Goal: Browse casually: Explore the website without a specific task or goal

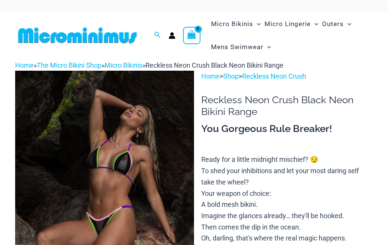
click at [140, 179] on img at bounding box center [104, 205] width 179 height 268
click at [151, 132] on img at bounding box center [104, 205] width 179 height 268
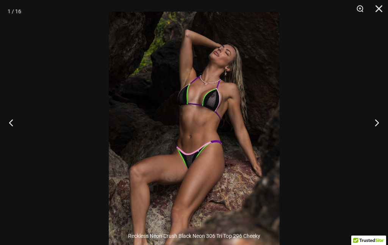
click at [375, 123] on button "Next" at bounding box center [373, 123] width 28 height 38
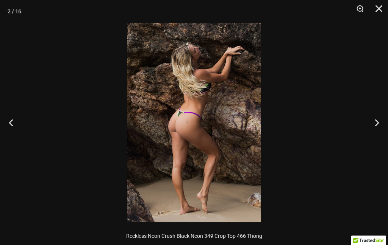
click at [379, 123] on button "Next" at bounding box center [373, 123] width 28 height 38
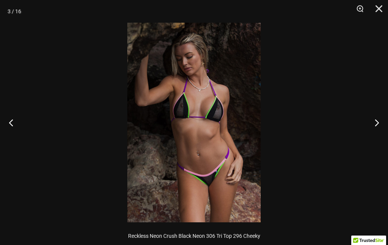
click at [25, 124] on button "Previous" at bounding box center [14, 123] width 28 height 38
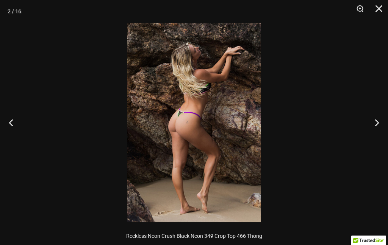
click at [381, 123] on button "Next" at bounding box center [373, 123] width 28 height 38
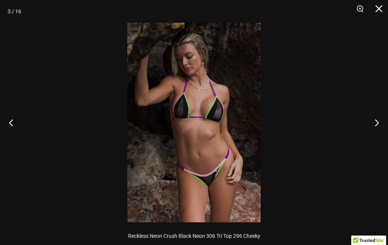
click at [380, 125] on button "Next" at bounding box center [373, 123] width 28 height 38
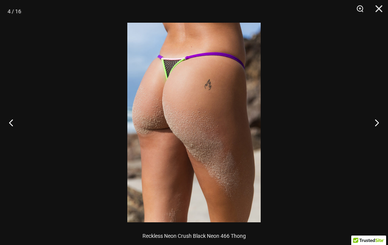
click at [383, 120] on button "Next" at bounding box center [373, 123] width 28 height 38
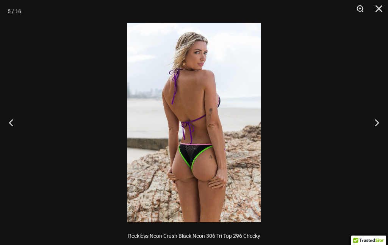
click at [384, 119] on button "Next" at bounding box center [373, 123] width 28 height 38
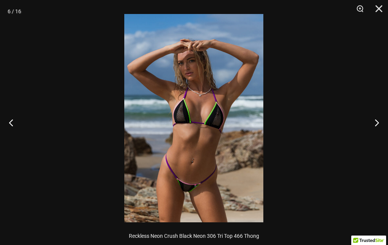
click at [373, 124] on button "Next" at bounding box center [373, 123] width 28 height 38
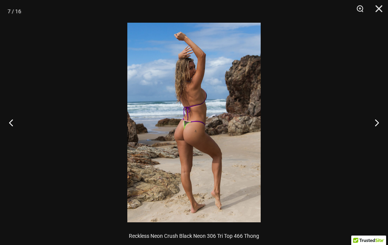
click at [11, 130] on button "Previous" at bounding box center [14, 123] width 28 height 38
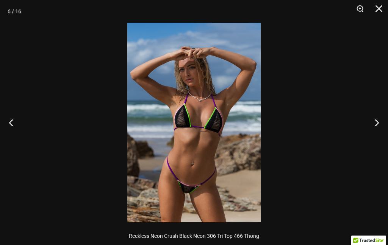
click at [378, 123] on button "Next" at bounding box center [373, 123] width 28 height 38
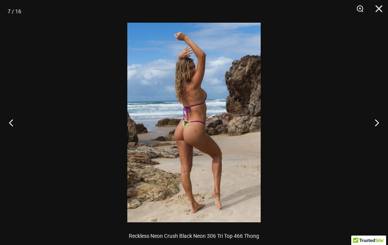
click at [380, 122] on button "Next" at bounding box center [373, 123] width 28 height 38
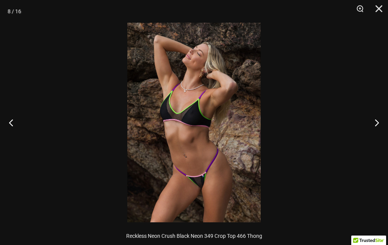
click at [382, 123] on button "Next" at bounding box center [373, 123] width 28 height 38
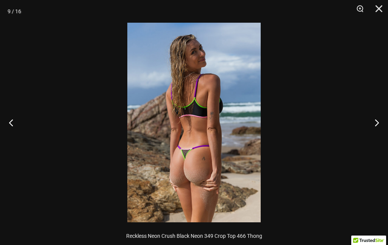
click at [382, 121] on button "Next" at bounding box center [373, 123] width 28 height 38
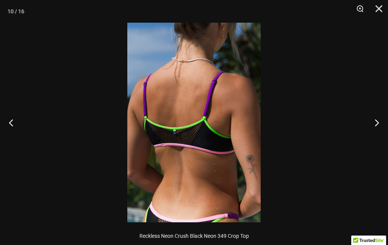
click at [382, 120] on button "Next" at bounding box center [373, 123] width 28 height 38
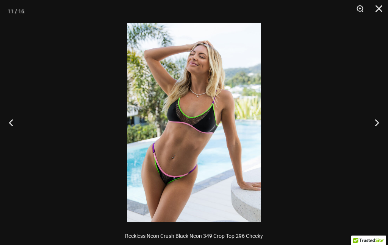
click at [382, 119] on button "Next" at bounding box center [373, 123] width 28 height 38
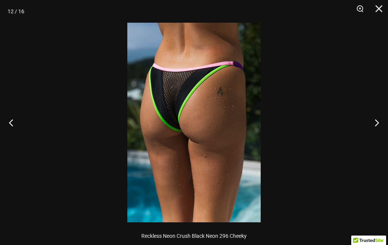
click at [379, 119] on button "Next" at bounding box center [373, 123] width 28 height 38
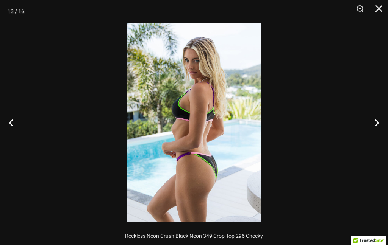
click at [381, 117] on button "Next" at bounding box center [373, 123] width 28 height 38
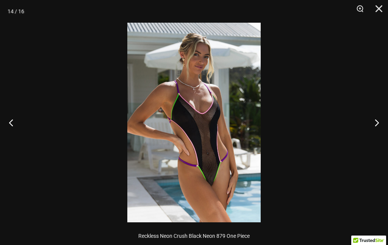
click at [384, 115] on button "Next" at bounding box center [373, 123] width 28 height 38
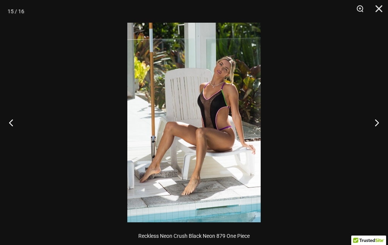
click at [382, 116] on button "Next" at bounding box center [373, 123] width 28 height 38
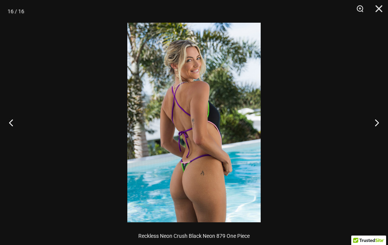
click at [381, 116] on button "Next" at bounding box center [373, 123] width 28 height 38
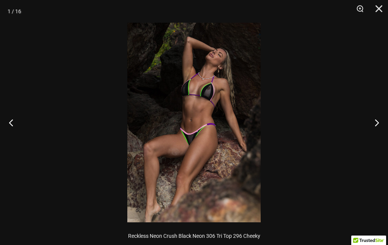
click at [382, 116] on button "Next" at bounding box center [373, 123] width 28 height 38
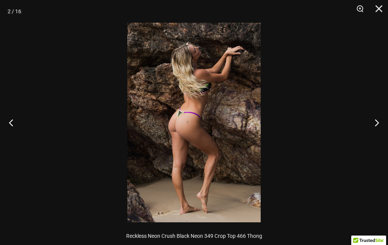
click at [381, 116] on button "Next" at bounding box center [373, 123] width 28 height 38
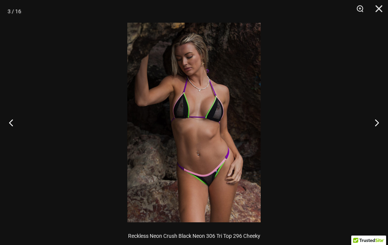
click at [382, 114] on button "Next" at bounding box center [373, 123] width 28 height 38
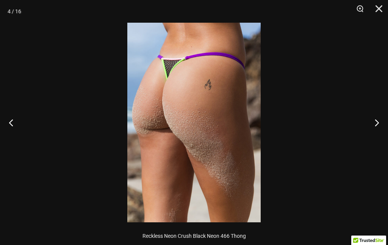
click at [379, 9] on button "Close" at bounding box center [376, 11] width 19 height 23
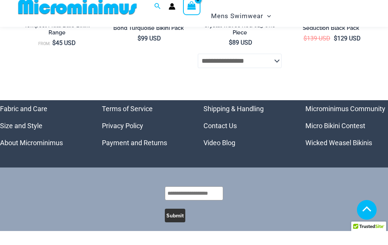
scroll to position [2686, 0]
